Goal: Check status

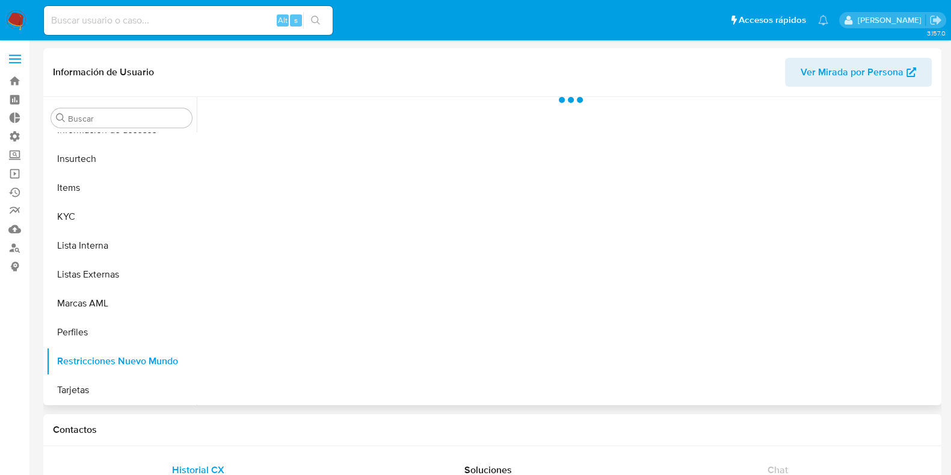
scroll to position [508, 0]
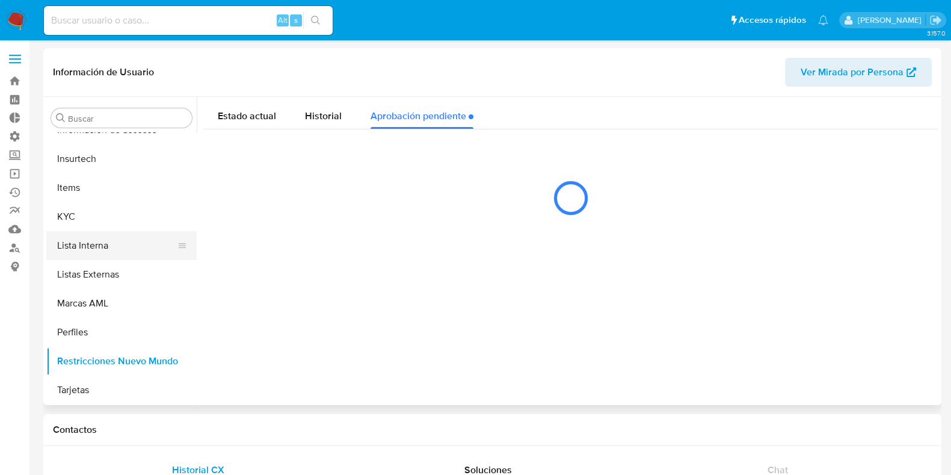
select select "10"
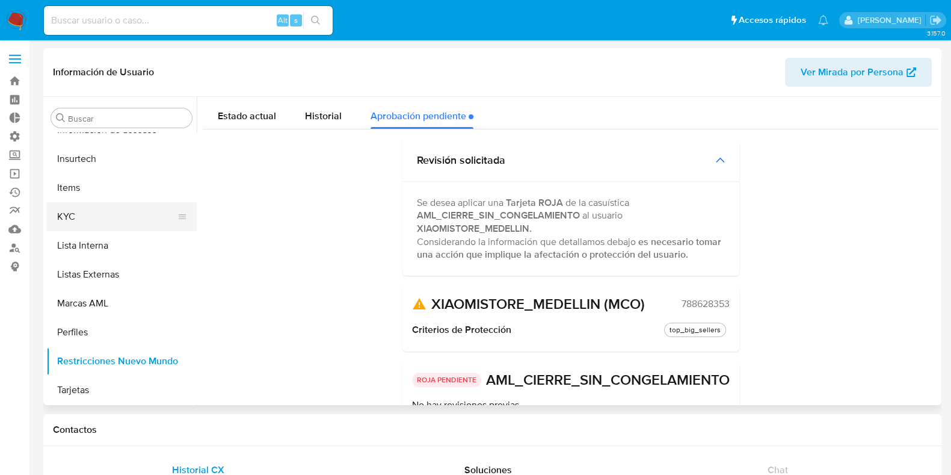
click at [96, 211] on button "KYC" at bounding box center [116, 216] width 141 height 29
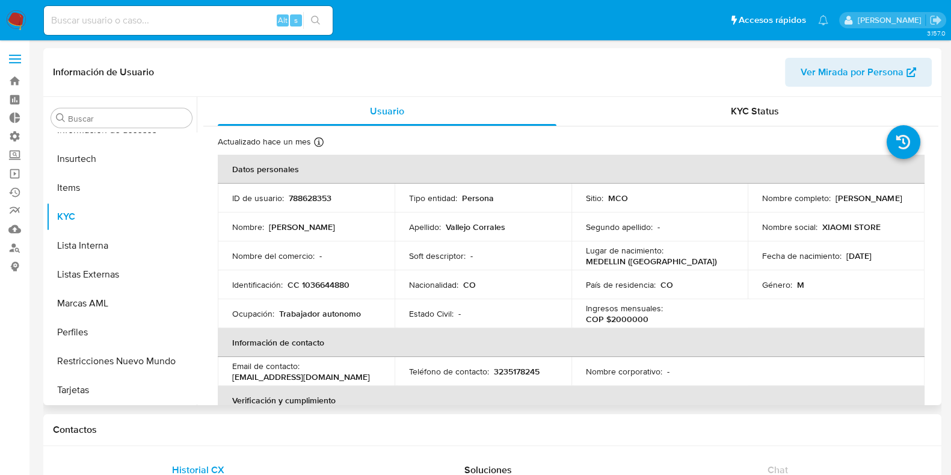
click at [315, 190] on td "ID de usuario : 788628353" at bounding box center [306, 198] width 177 height 29
click at [315, 196] on p "788628353" at bounding box center [310, 198] width 43 height 11
copy p "788628353"
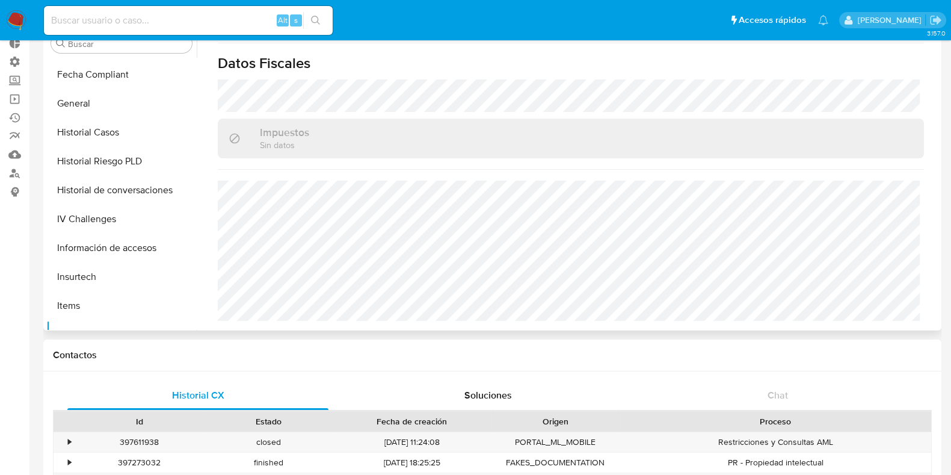
scroll to position [282, 0]
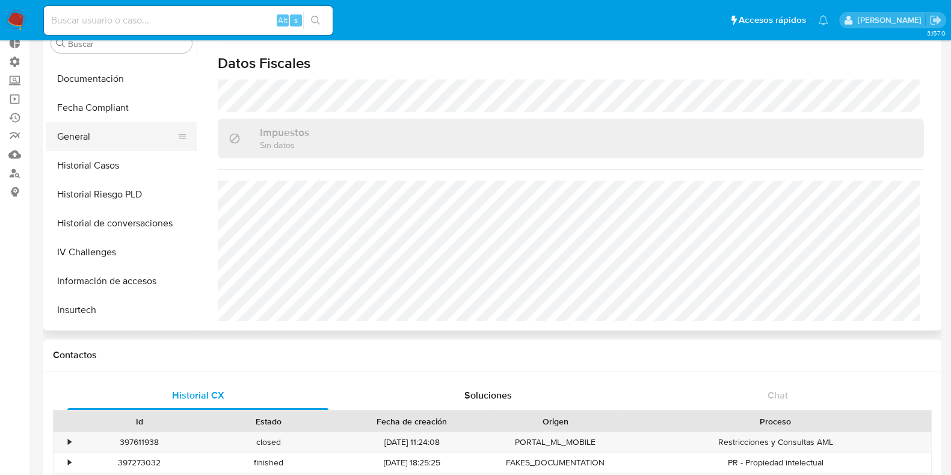
click at [81, 137] on button "General" at bounding box center [116, 136] width 141 height 29
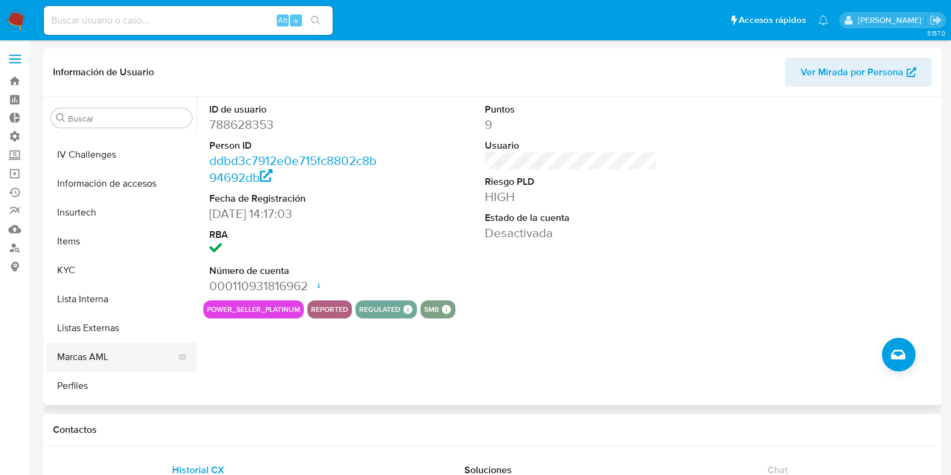
scroll to position [508, 0]
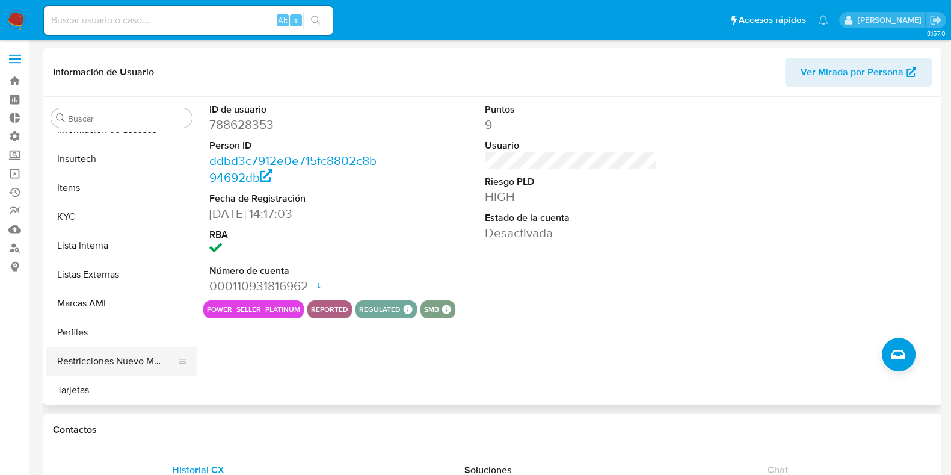
click at [101, 354] on button "Restricciones Nuevo Mundo" at bounding box center [116, 361] width 141 height 29
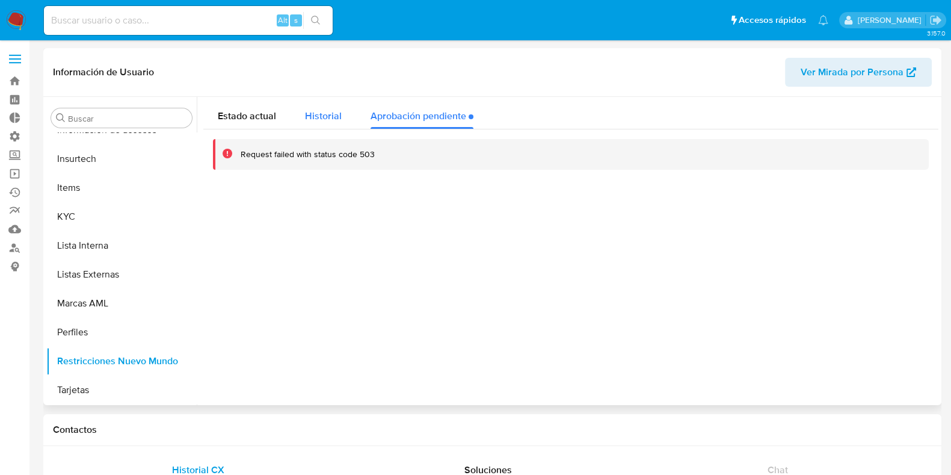
click at [321, 113] on span "Historial" at bounding box center [323, 116] width 37 height 14
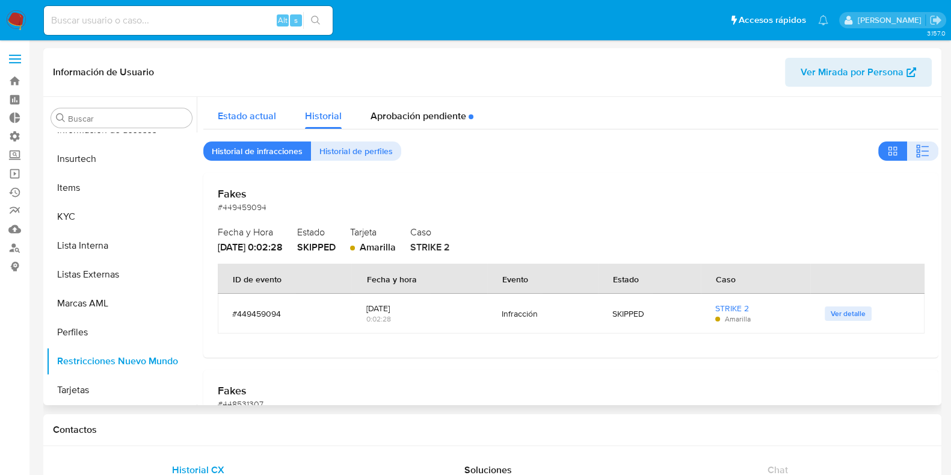
click at [268, 122] on div "Estado actual" at bounding box center [247, 113] width 58 height 32
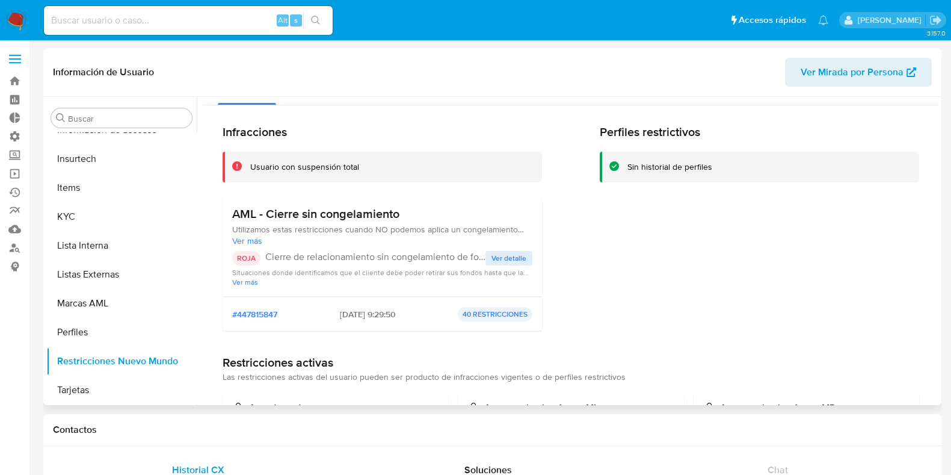
scroll to position [0, 0]
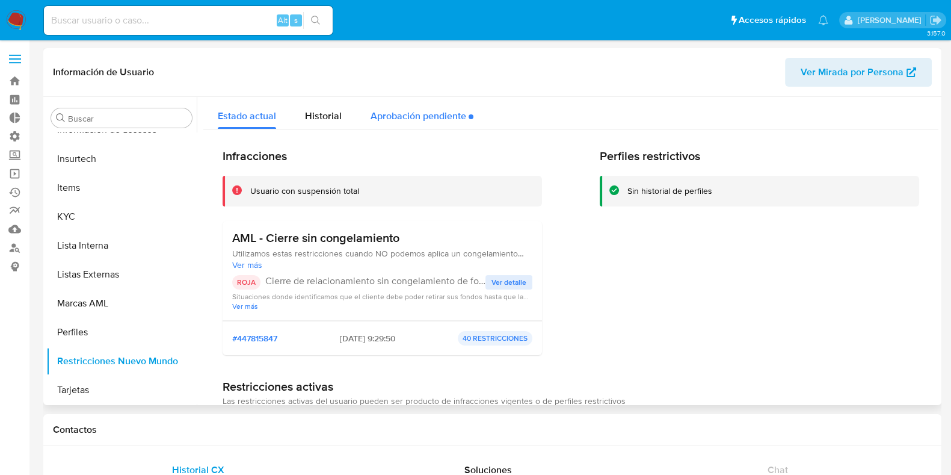
click at [412, 122] on div "Aprobación pendiente" at bounding box center [422, 113] width 103 height 32
